Goal: Find specific page/section: Find specific page/section

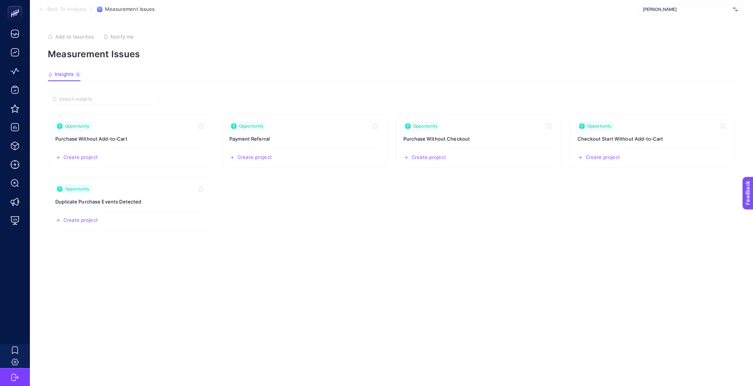
click at [678, 7] on span "[PERSON_NAME]" at bounding box center [686, 9] width 87 height 6
type input "locci"
click at [675, 22] on span "[URL][DOMAIN_NAME]" at bounding box center [666, 25] width 46 height 6
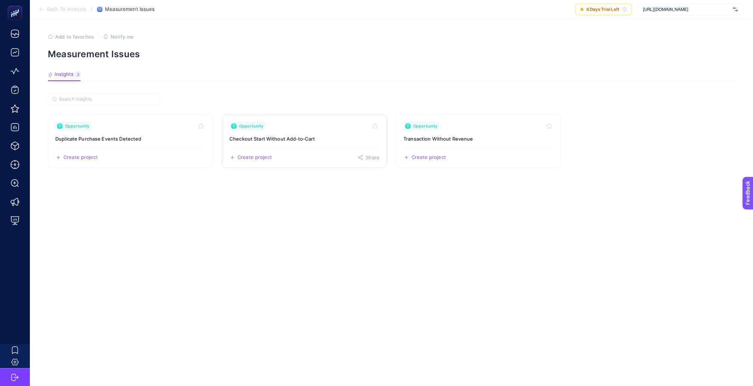
click at [284, 127] on link "Opportunity Checkout Start Without Add‑to‑Cart Create project Share" at bounding box center [304, 141] width 165 height 54
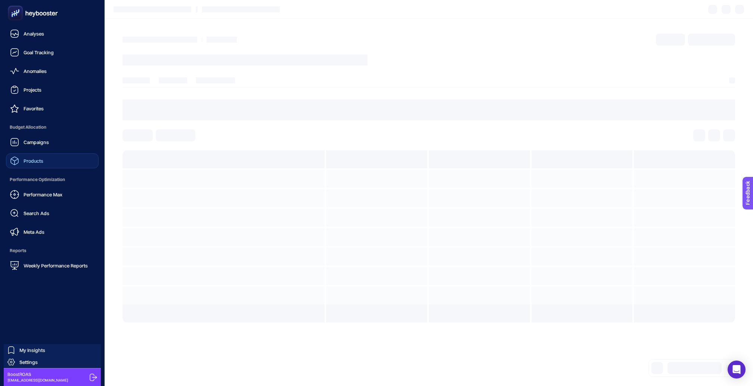
click at [40, 158] on span "Products" at bounding box center [34, 161] width 20 height 6
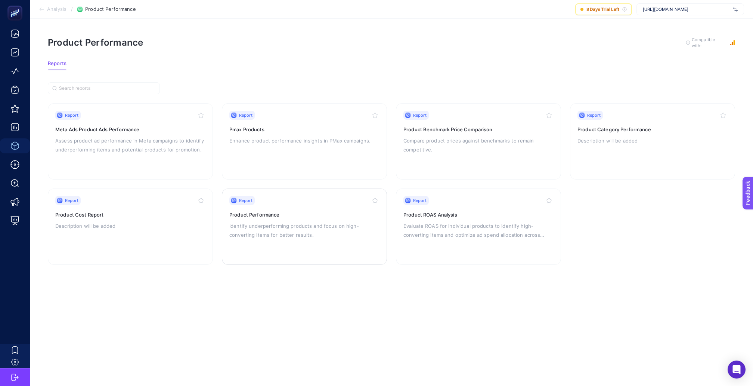
click at [290, 203] on div "Report Product Performance Identify underperforming products and focus on high-…" at bounding box center [304, 226] width 150 height 61
